Goal: Task Accomplishment & Management: Use online tool/utility

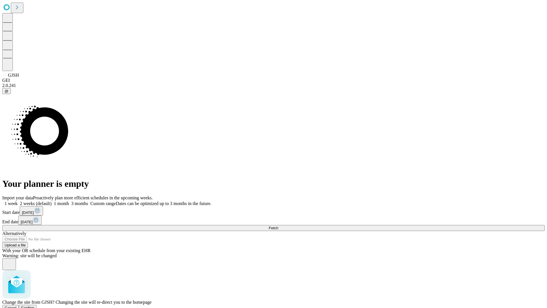
click at [34, 305] on span "Confirm" at bounding box center [27, 307] width 13 height 4
click at [52, 201] on label "2 weeks (default)" at bounding box center [35, 203] width 34 height 5
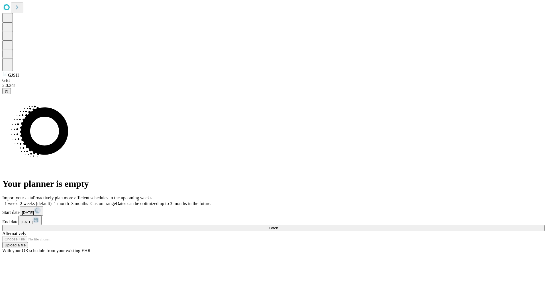
click at [278, 226] on span "Fetch" at bounding box center [273, 228] width 9 height 4
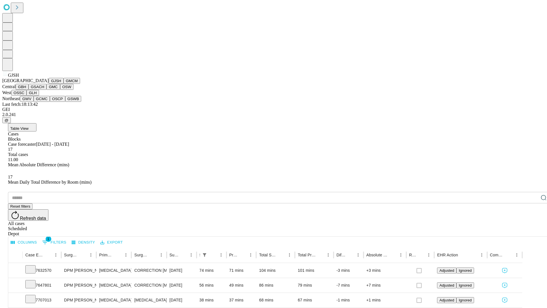
click at [64, 84] on button "GMCM" at bounding box center [72, 81] width 17 height 6
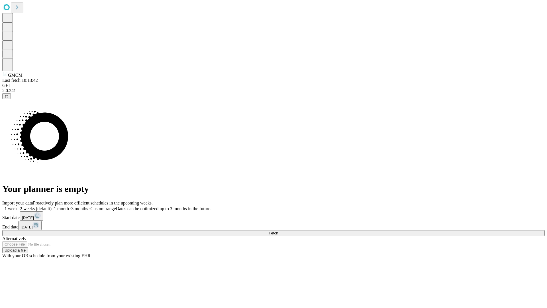
click at [52, 206] on label "2 weeks (default)" at bounding box center [35, 208] width 34 height 5
click at [278, 231] on span "Fetch" at bounding box center [273, 233] width 9 height 4
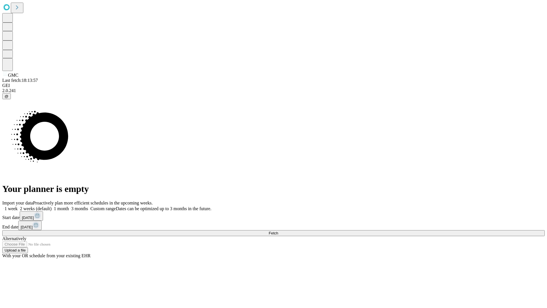
click at [52, 206] on label "2 weeks (default)" at bounding box center [35, 208] width 34 height 5
click at [278, 231] on span "Fetch" at bounding box center [273, 233] width 9 height 4
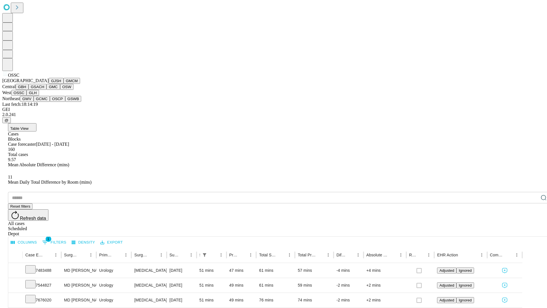
click at [39, 96] on button "GLH" at bounding box center [32, 93] width 12 height 6
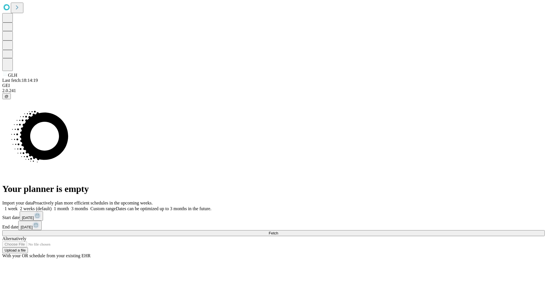
click at [278, 231] on span "Fetch" at bounding box center [273, 233] width 9 height 4
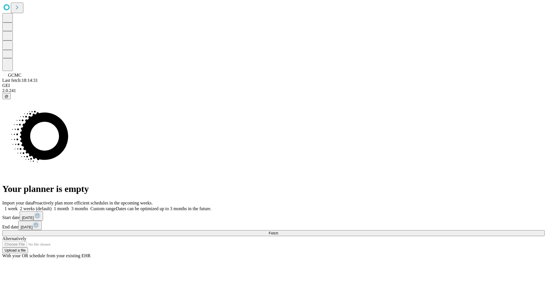
click at [52, 206] on label "2 weeks (default)" at bounding box center [35, 208] width 34 height 5
click at [278, 231] on span "Fetch" at bounding box center [273, 233] width 9 height 4
